Goal: Task Accomplishment & Management: Use online tool/utility

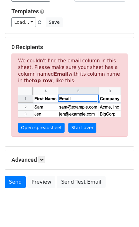
scroll to position [99, 0]
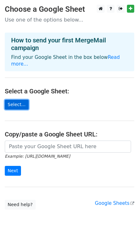
click at [15, 100] on link "Select..." at bounding box center [17, 105] width 24 height 10
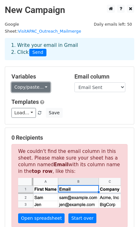
click at [42, 82] on link "Copy/paste..." at bounding box center [30, 87] width 39 height 10
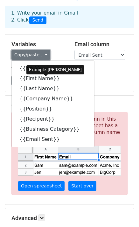
scroll to position [33, 0]
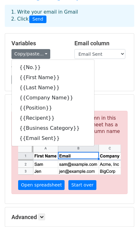
click at [59, 40] on h5 "Variables" at bounding box center [37, 43] width 53 height 7
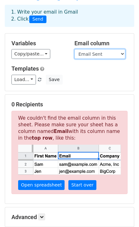
click at [92, 49] on select "No. First Name Last Name Company Name Position Recipent Business Category Email…" at bounding box center [99, 54] width 51 height 10
click at [58, 54] on div "Variables Copy/paste... {{No.}} {{First Name}} {{Last Name}} {{Company Name}} {…" at bounding box center [69, 62] width 128 height 57
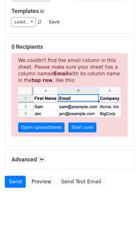
scroll to position [99, 0]
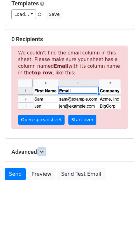
click at [43, 148] on link at bounding box center [41, 151] width 7 height 7
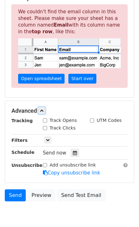
scroll to position [141, 0]
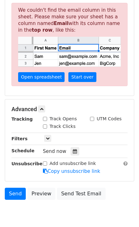
click at [45, 117] on input "Track Opens" at bounding box center [45, 119] width 4 height 4
checkbox input "true"
click at [45, 125] on input "Track Clicks" at bounding box center [45, 127] width 4 height 4
checkbox input "true"
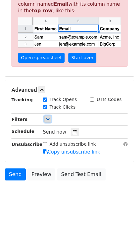
click at [47, 117] on icon at bounding box center [48, 119] width 4 height 4
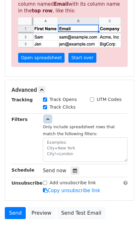
click at [47, 117] on icon at bounding box center [48, 119] width 4 height 4
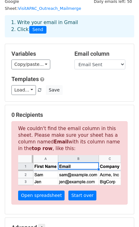
scroll to position [0, 0]
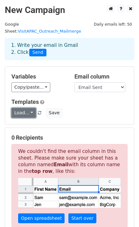
click at [25, 108] on link "Load..." at bounding box center [23, 113] width 24 height 10
click at [28, 108] on link "Load..." at bounding box center [23, 113] width 24 height 10
click at [44, 122] on h6 "No templates saved" at bounding box center [41, 127] width 59 height 10
click at [71, 99] on h5 "Templates" at bounding box center [69, 102] width 116 height 7
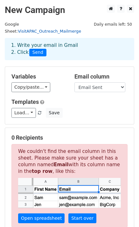
click at [61, 29] on link "VisitAPAC_Outreach_Mailmerge" at bounding box center [49, 31] width 63 height 5
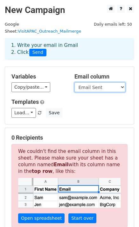
click at [121, 82] on select "No. First Name Last Name Company Name Position Recipent Business Category Email…" at bounding box center [99, 87] width 51 height 10
click at [68, 74] on div "Variables Copy/paste... {{No.}} {{First Name}} {{Last Name}} {{Company Name}} {…" at bounding box center [38, 82] width 63 height 19
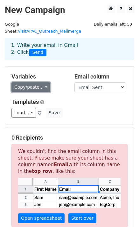
click at [41, 82] on link "Copy/paste..." at bounding box center [30, 87] width 39 height 10
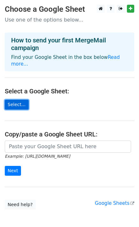
click at [16, 101] on link "Select..." at bounding box center [17, 105] width 24 height 10
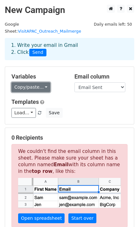
click at [43, 82] on link "Copy/paste..." at bounding box center [30, 87] width 39 height 10
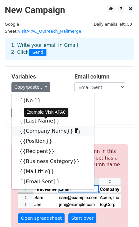
click at [75, 128] on icon at bounding box center [77, 130] width 5 height 5
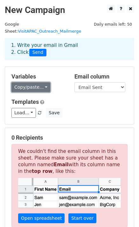
click at [41, 82] on link "Copy/paste..." at bounding box center [30, 87] width 39 height 10
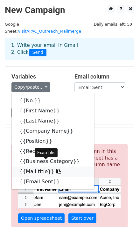
click at [32, 167] on link "{{Mail title}}" at bounding box center [53, 172] width 82 height 10
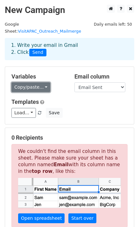
click at [43, 82] on link "Copy/paste..." at bounding box center [30, 87] width 39 height 10
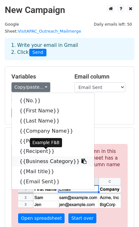
click at [81, 159] on icon at bounding box center [83, 161] width 5 height 5
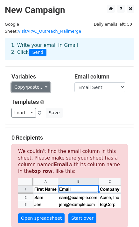
click at [42, 82] on link "Copy/paste..." at bounding box center [30, 87] width 39 height 10
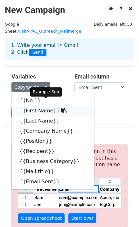
click at [61, 108] on icon at bounding box center [63, 110] width 5 height 5
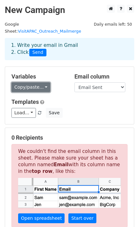
click at [42, 82] on link "Copy/paste..." at bounding box center [30, 87] width 39 height 10
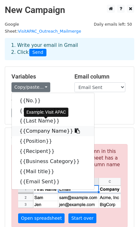
click at [75, 128] on icon at bounding box center [77, 130] width 5 height 5
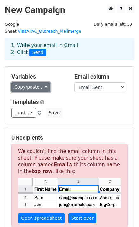
click at [42, 82] on link "Copy/paste..." at bounding box center [30, 87] width 39 height 10
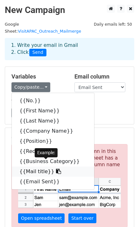
click at [52, 167] on link "{{Mail title}}" at bounding box center [53, 172] width 82 height 10
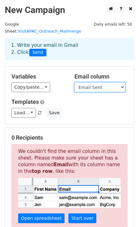
click at [123, 82] on select "No. First Name Last Name Company Name Position Recipent Business Category Mail …" at bounding box center [99, 87] width 51 height 10
click at [121, 82] on select "No. First Name Last Name Company Name Position Recipent Business Category Mail …" at bounding box center [99, 87] width 51 height 10
select select "Recipent"
click at [74, 82] on select "No. First Name Last Name Company Name Position Recipent Business Category Mail …" at bounding box center [99, 87] width 51 height 10
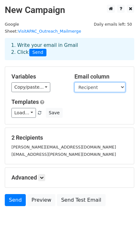
scroll to position [26, 0]
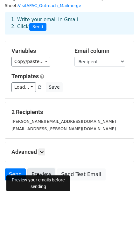
click at [43, 169] on link "Preview" at bounding box center [41, 175] width 28 height 12
click at [37, 169] on link "Preview" at bounding box center [41, 175] width 28 height 12
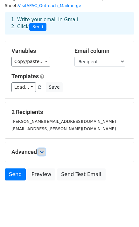
click at [40, 149] on link at bounding box center [41, 152] width 7 height 7
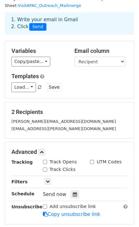
click at [45, 160] on input "Track Opens" at bounding box center [45, 162] width 4 height 4
checkbox input "true"
click at [46, 168] on input "Track Clicks" at bounding box center [45, 170] width 4 height 4
checkbox input "true"
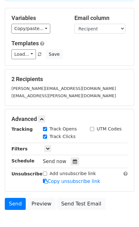
scroll to position [59, 0]
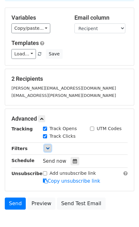
click at [50, 145] on link at bounding box center [47, 148] width 7 height 7
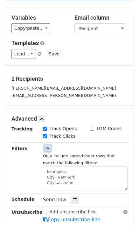
click at [50, 145] on link at bounding box center [47, 148] width 7 height 7
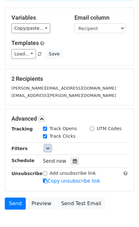
click at [50, 145] on link at bounding box center [47, 148] width 7 height 7
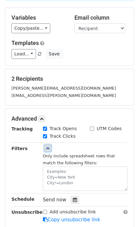
click at [50, 145] on link at bounding box center [47, 148] width 7 height 7
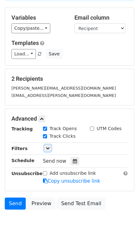
scroll to position [88, 0]
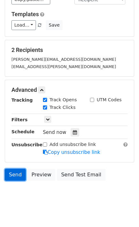
click at [16, 169] on link "Send" at bounding box center [15, 175] width 21 height 12
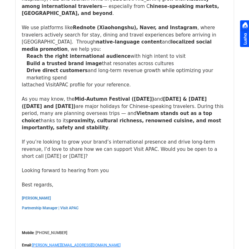
scroll to position [133, 0]
